Goal: Task Accomplishment & Management: Use online tool/utility

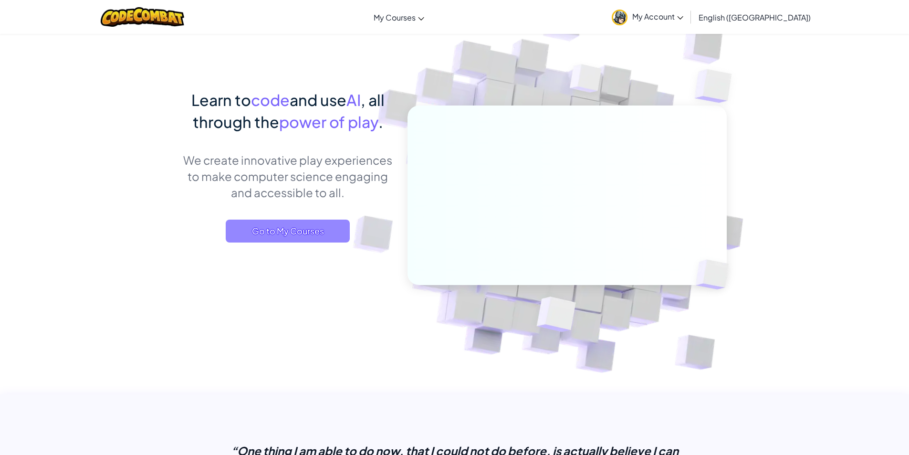
scroll to position [48, 0]
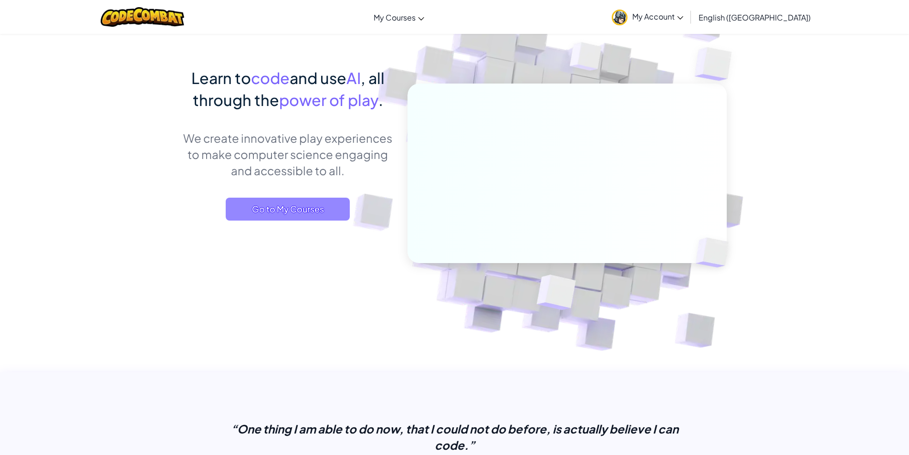
click at [275, 205] on span "Go to My Courses" at bounding box center [288, 209] width 124 height 23
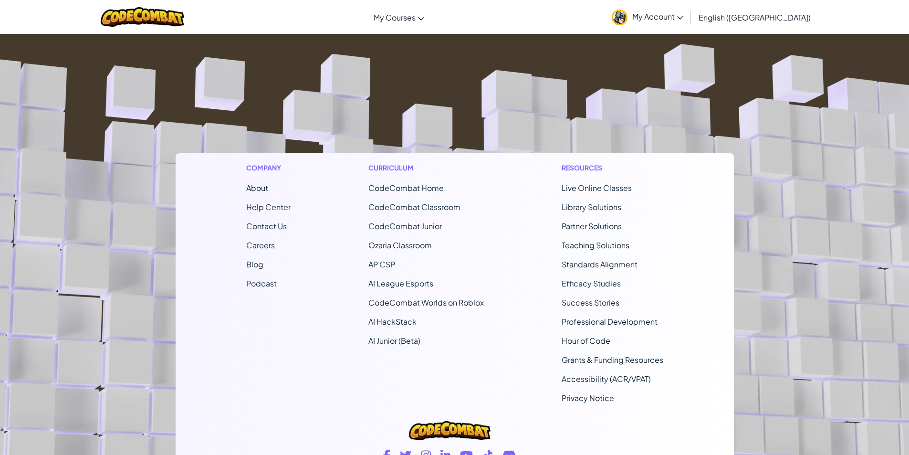
scroll to position [95, 0]
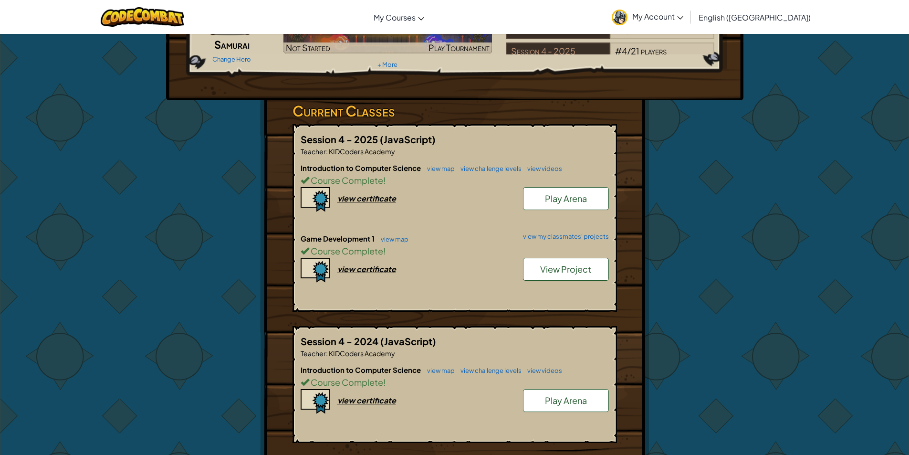
click at [569, 267] on span "View Project" at bounding box center [565, 268] width 51 height 11
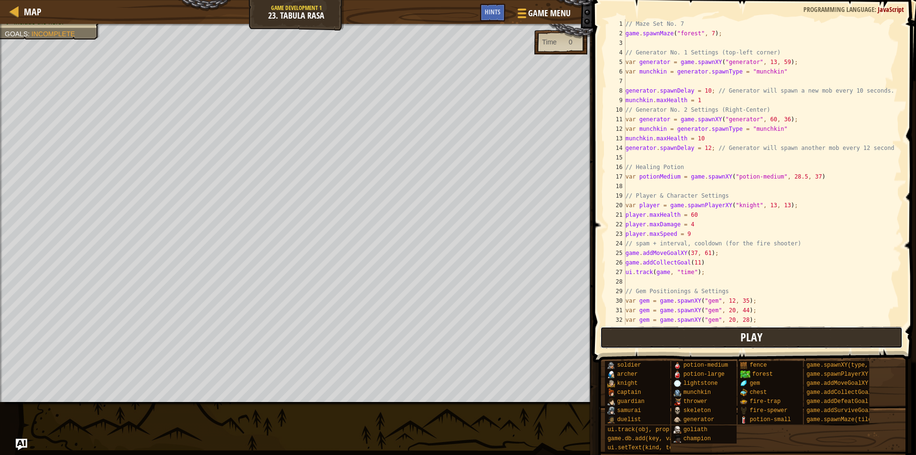
click at [754, 336] on span "Play" at bounding box center [751, 336] width 22 height 15
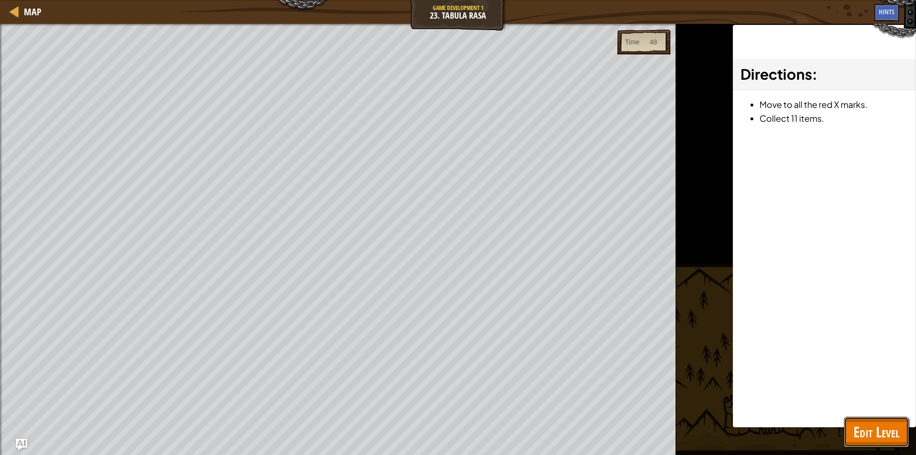
click at [865, 435] on span "Edit Level" at bounding box center [877, 432] width 46 height 20
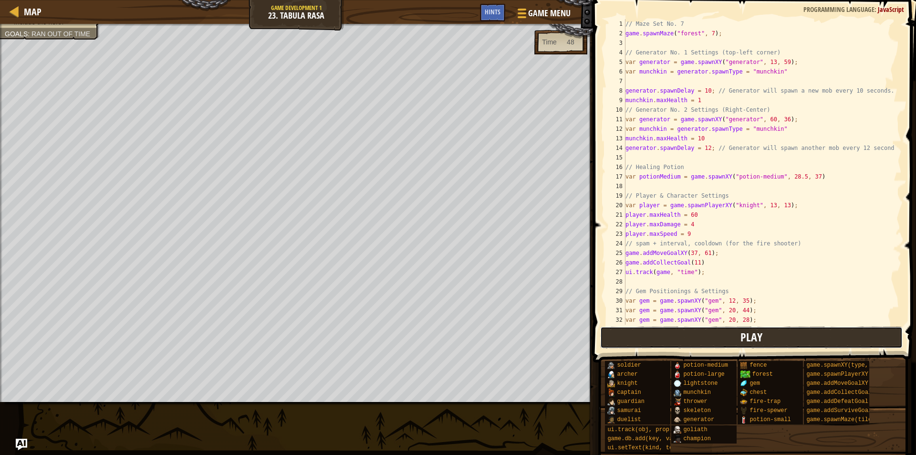
click at [750, 341] on span "Play" at bounding box center [751, 336] width 22 height 15
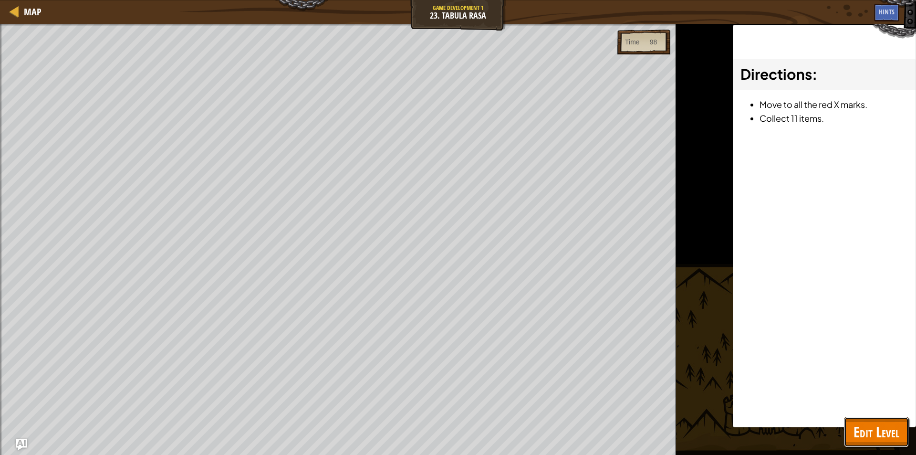
click at [863, 425] on span "Edit Level" at bounding box center [877, 432] width 46 height 20
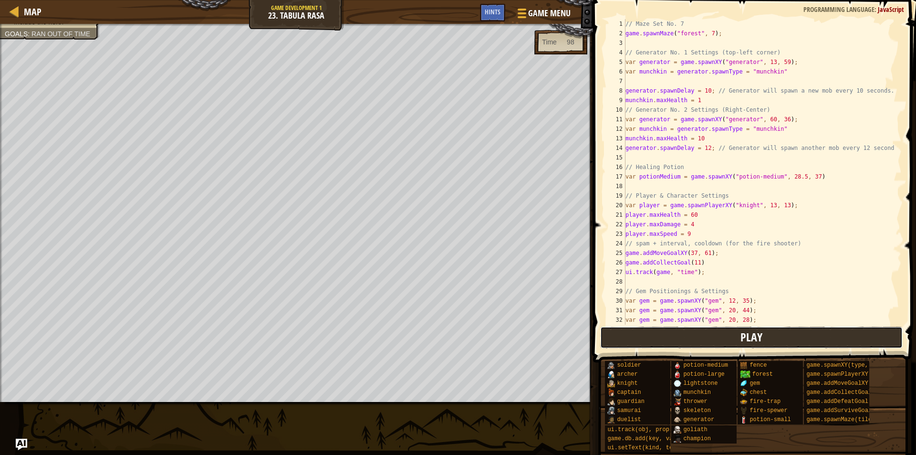
click at [776, 327] on button "Play" at bounding box center [751, 337] width 302 height 22
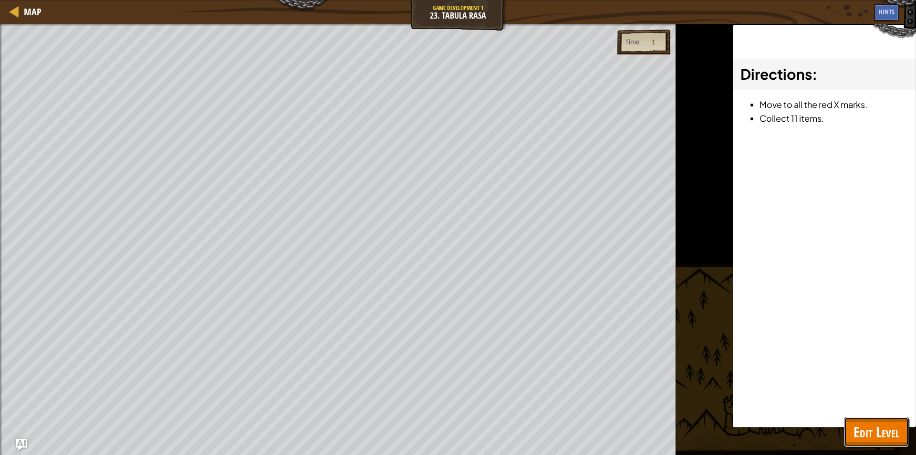
click at [882, 437] on span "Edit Level" at bounding box center [877, 432] width 46 height 20
